Goal: Navigation & Orientation: Find specific page/section

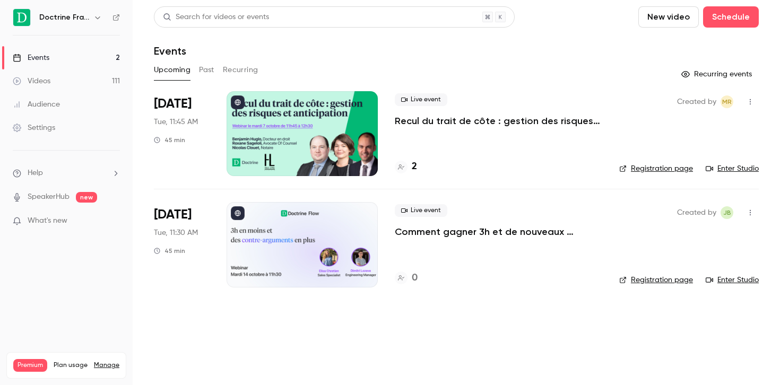
click at [45, 83] on div "Videos" at bounding box center [32, 81] width 38 height 11
